Goal: Navigation & Orientation: Find specific page/section

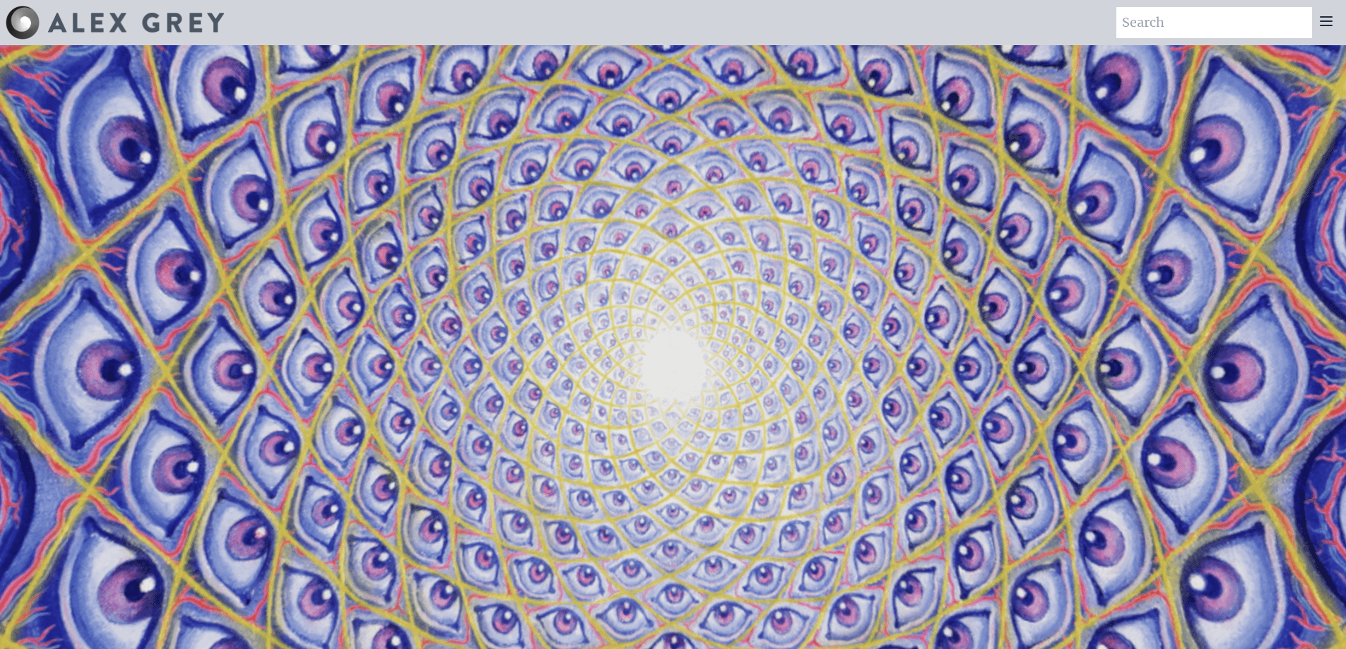
click at [1329, 25] on icon at bounding box center [1325, 21] width 11 height 8
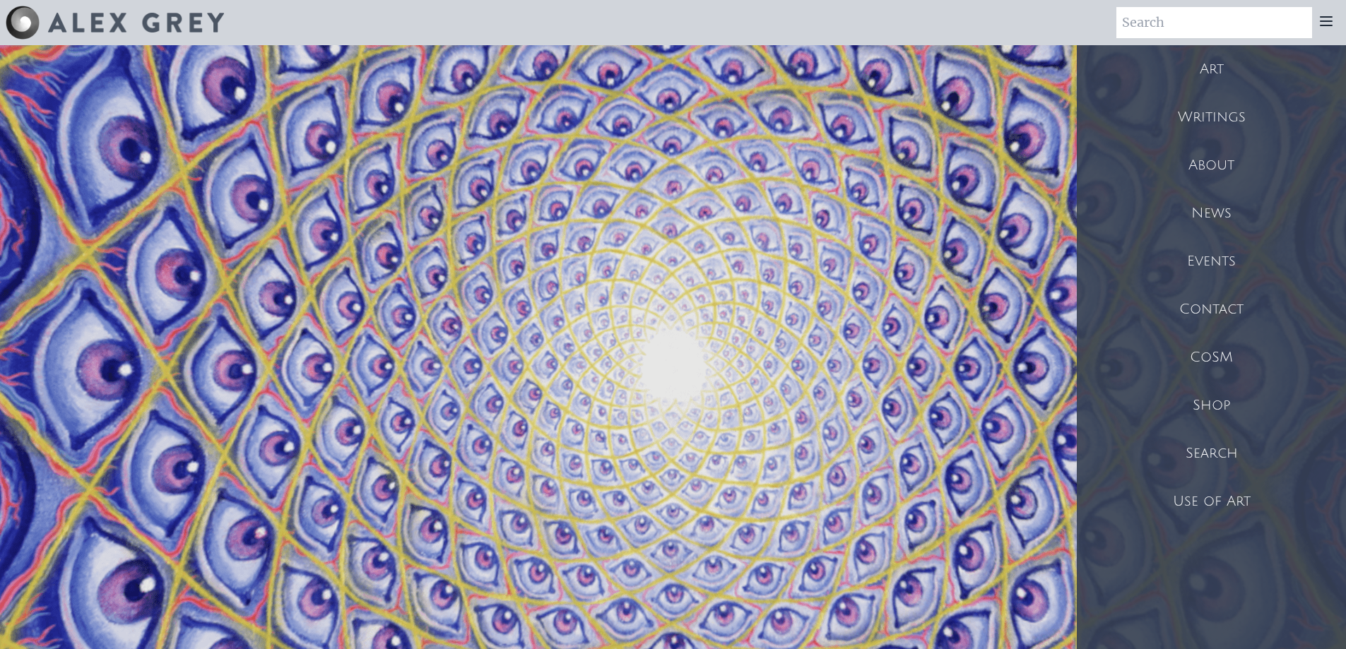
click at [1199, 409] on div "Shop" at bounding box center [1210, 405] width 269 height 48
